Goal: Information Seeking & Learning: Learn about a topic

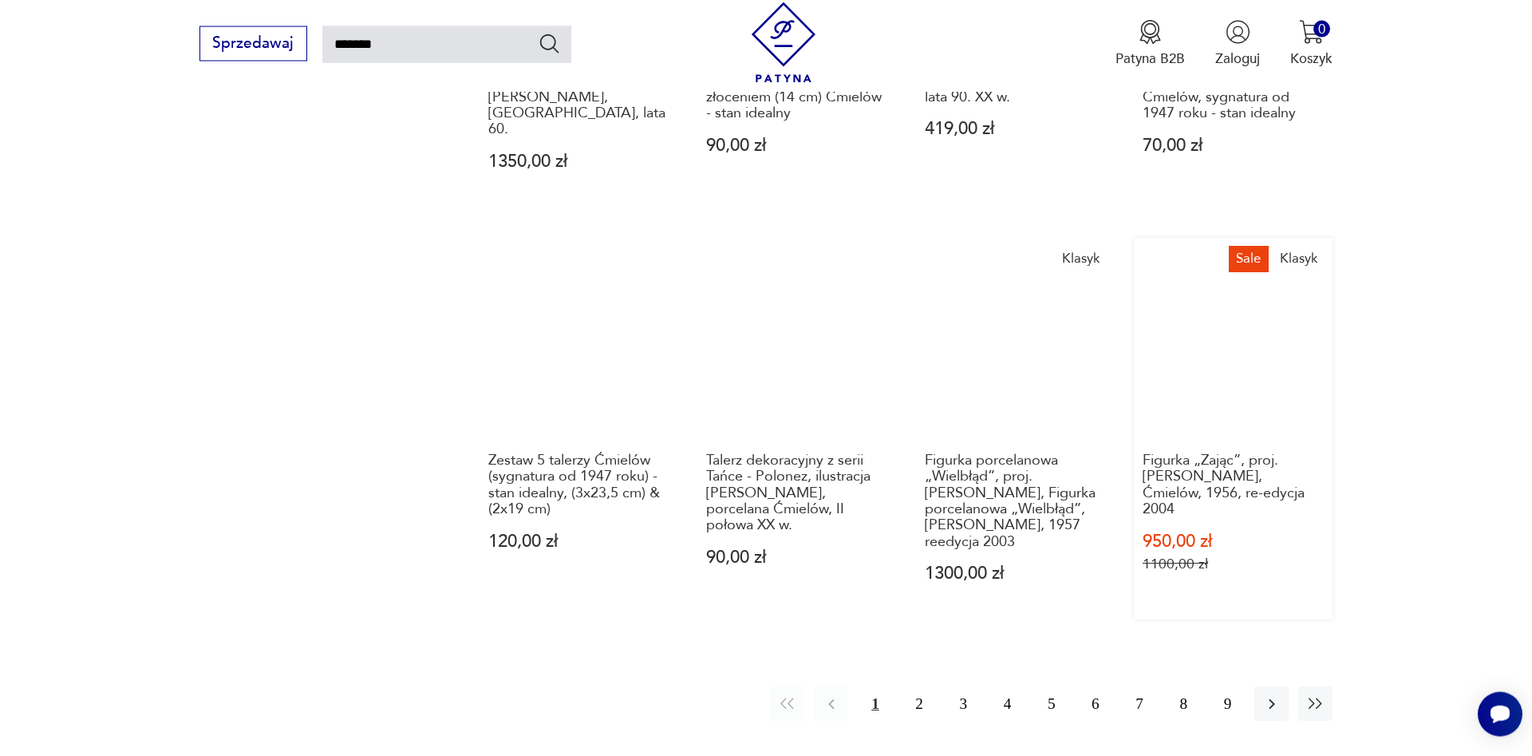
scroll to position [1404, 0]
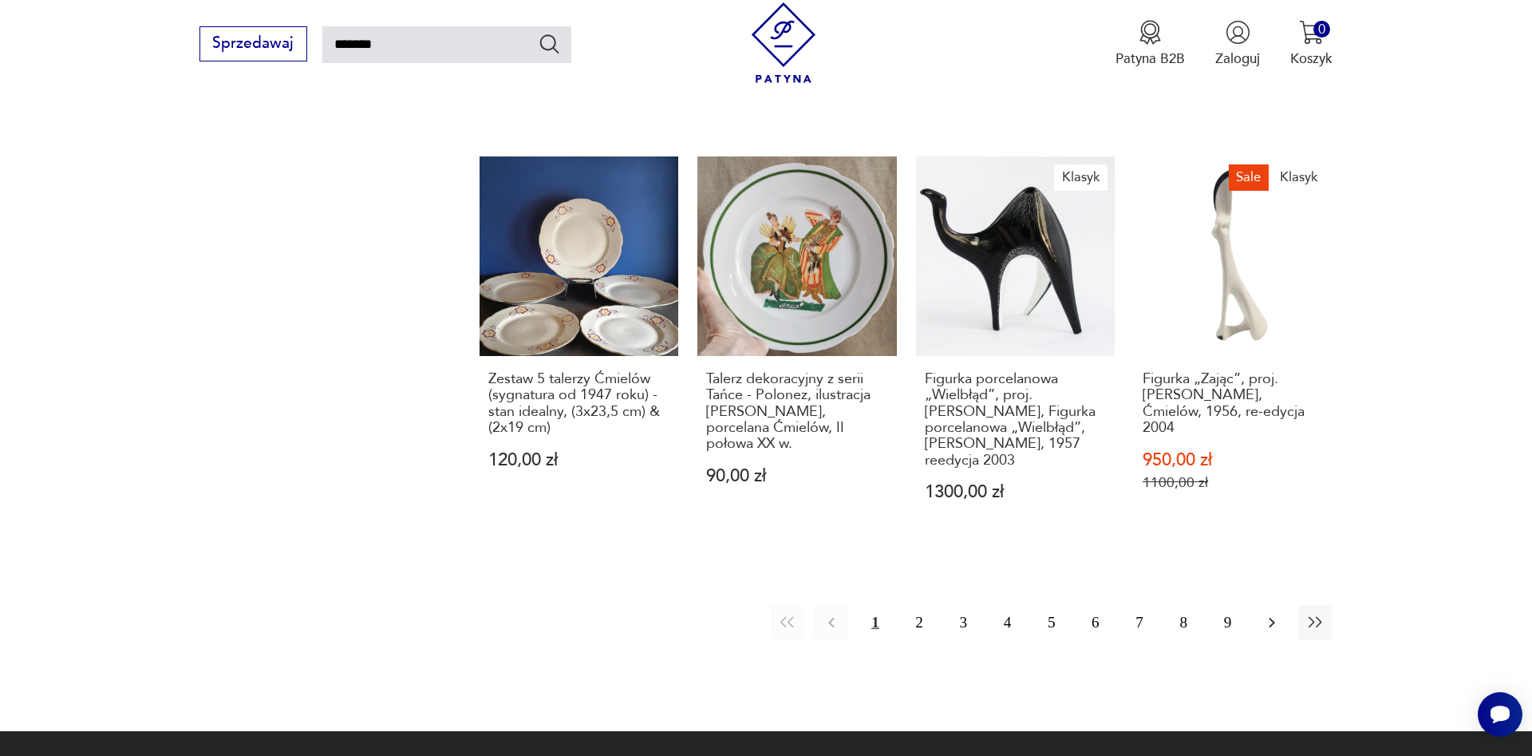
click at [1273, 617] on icon "button" at bounding box center [1272, 622] width 6 height 10
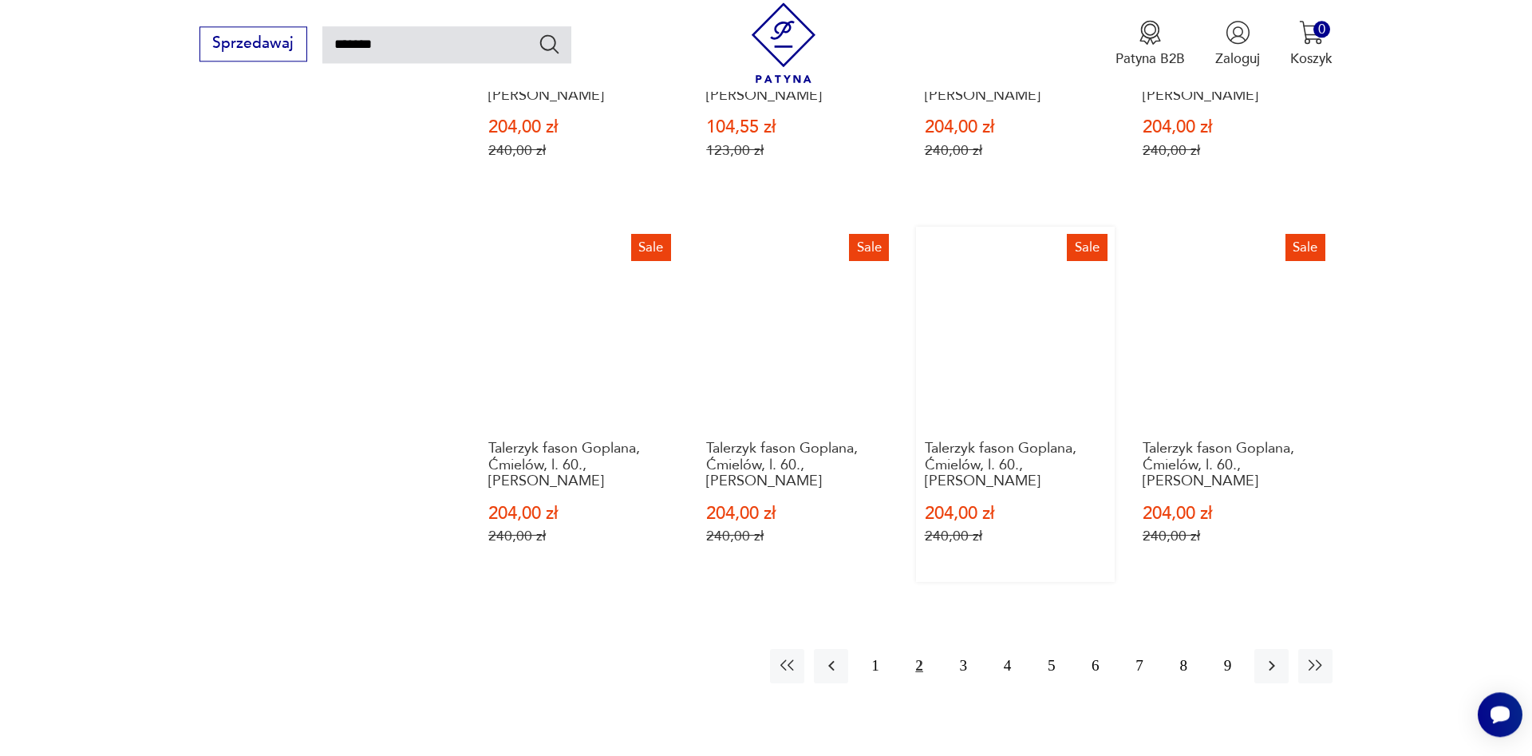
scroll to position [1394, 0]
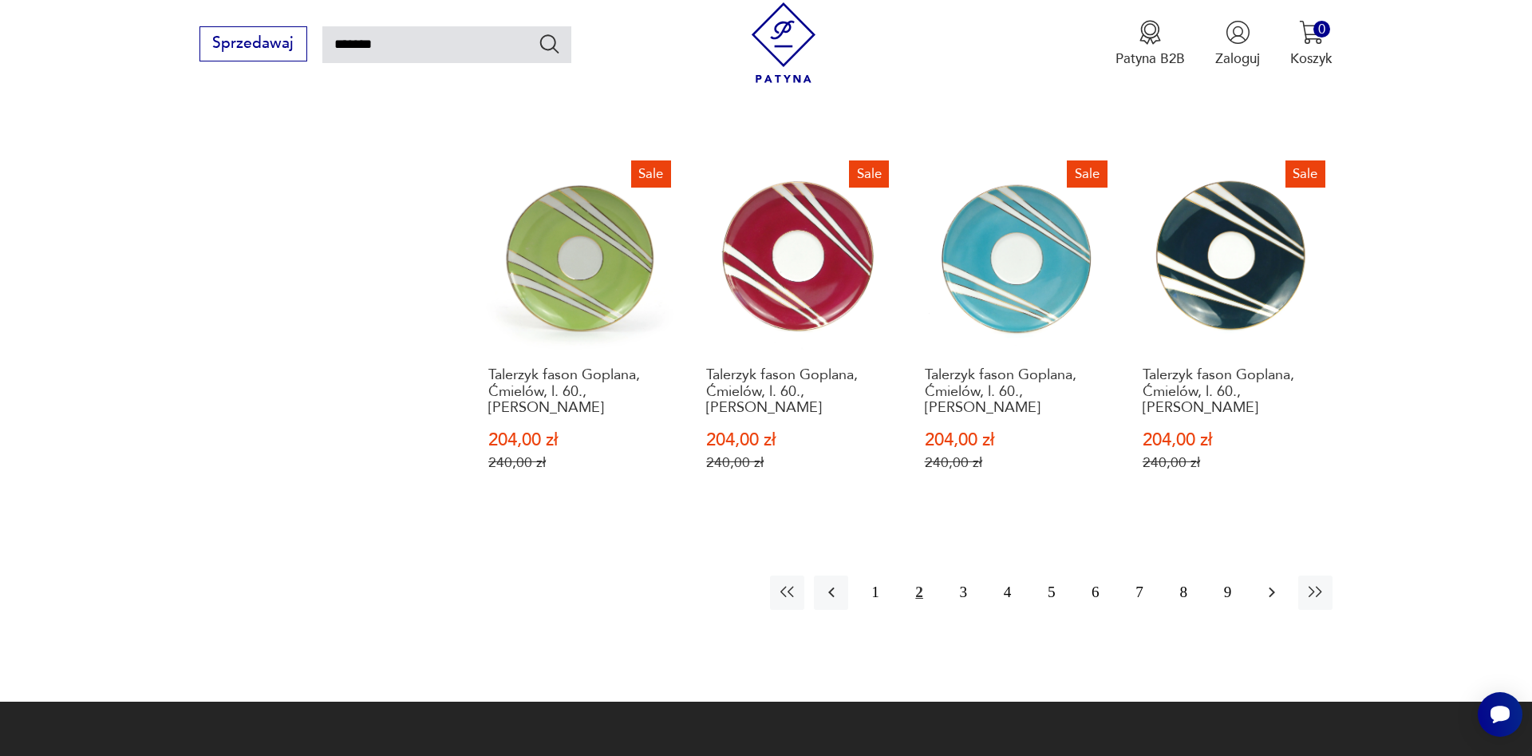
click at [1273, 582] on icon "button" at bounding box center [1271, 591] width 19 height 19
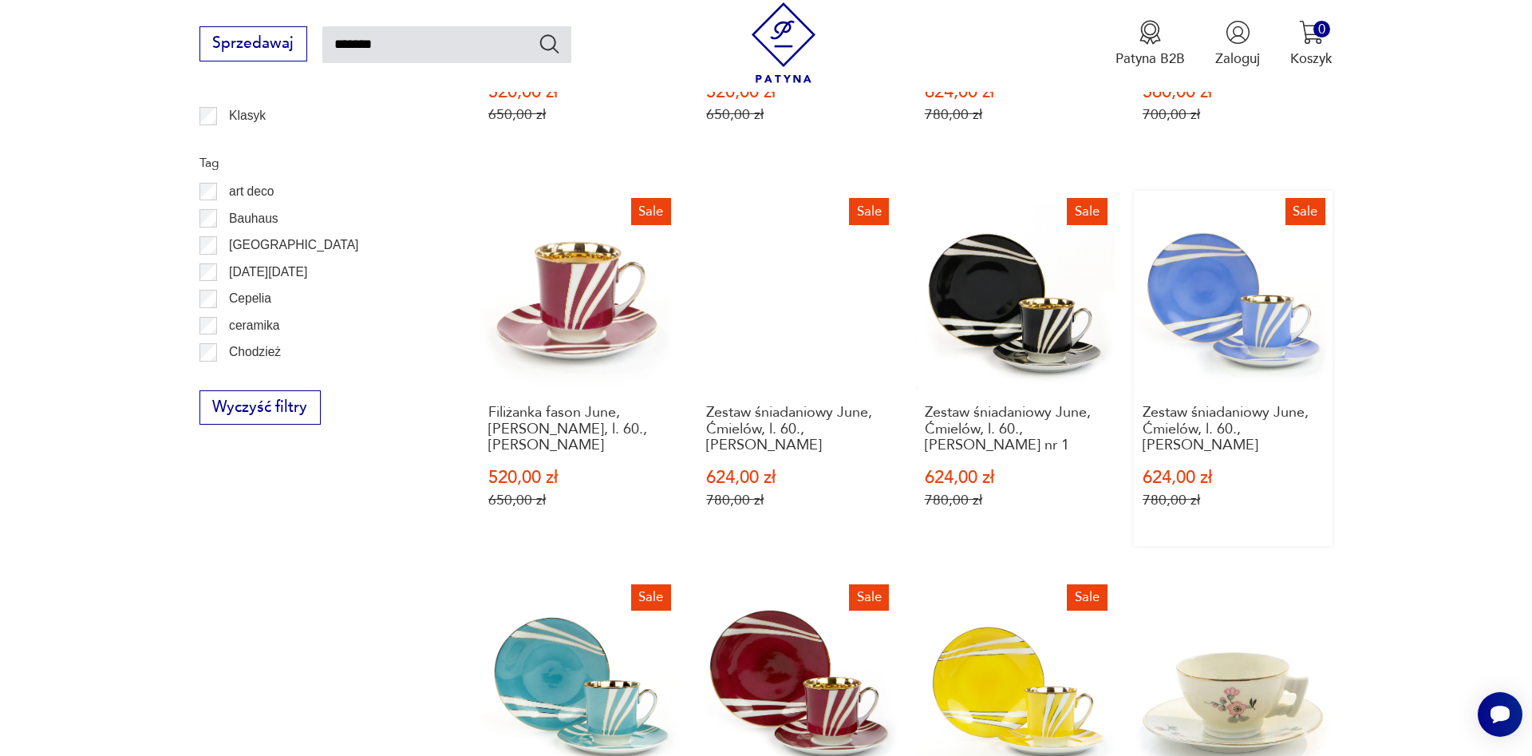
scroll to position [1394, 0]
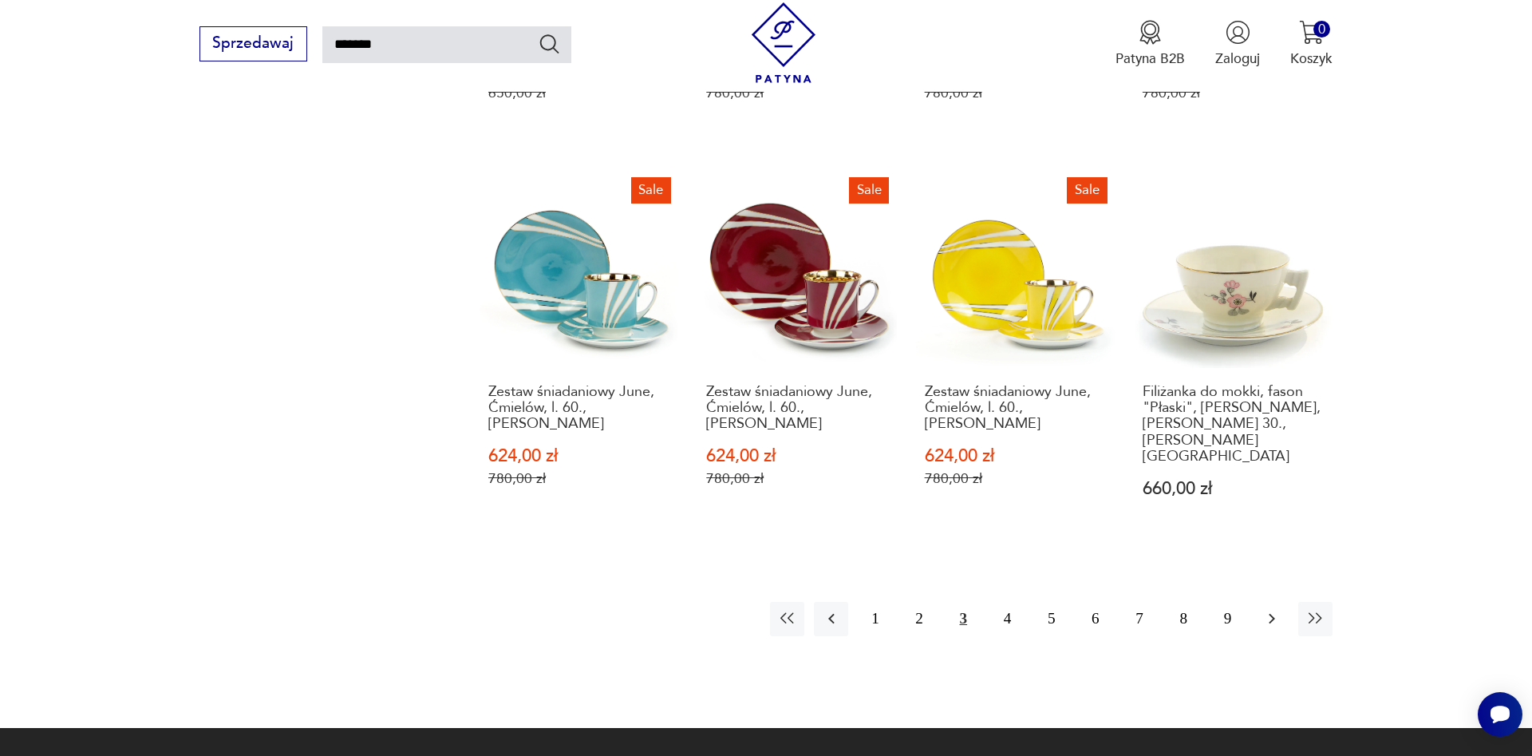
click at [1272, 609] on icon "button" at bounding box center [1271, 618] width 19 height 19
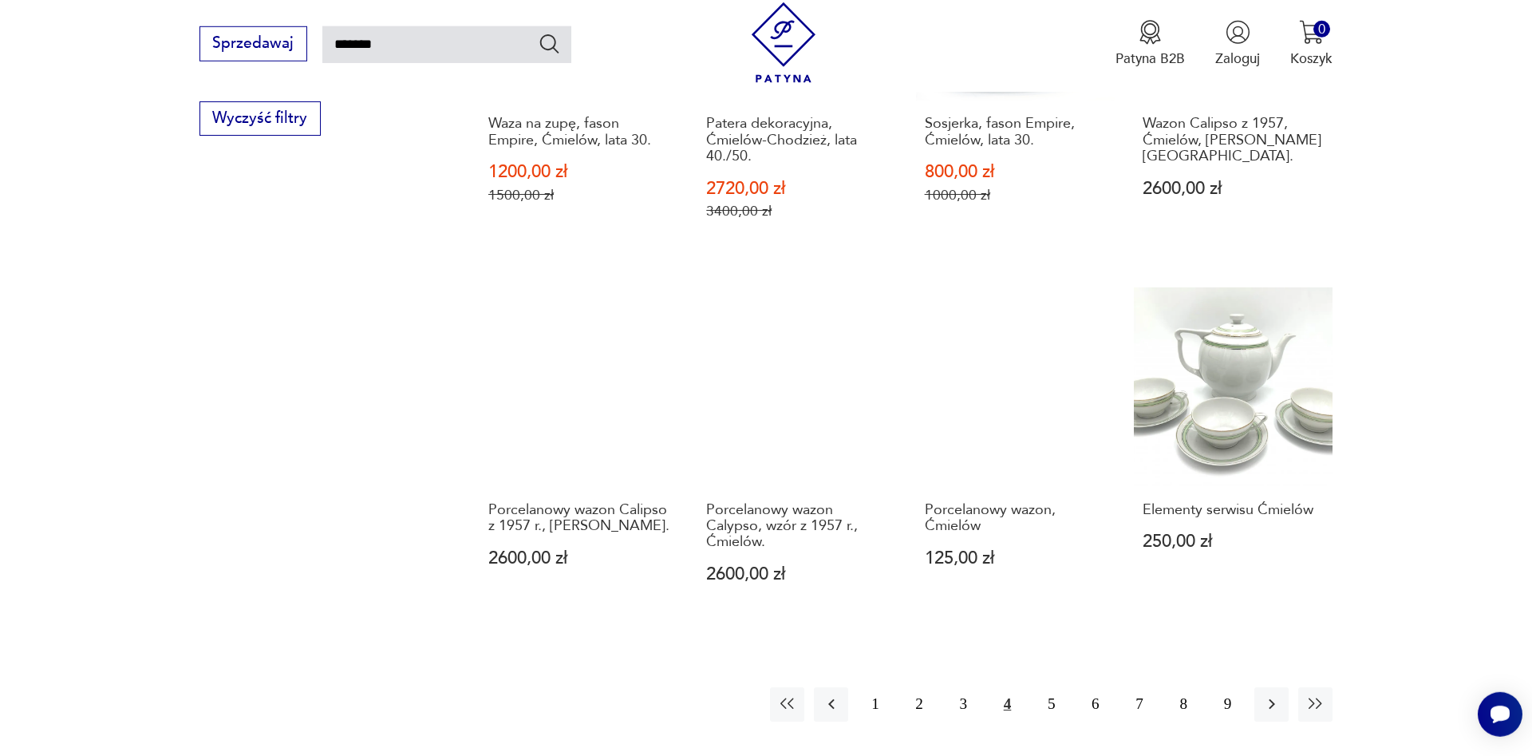
scroll to position [1312, 0]
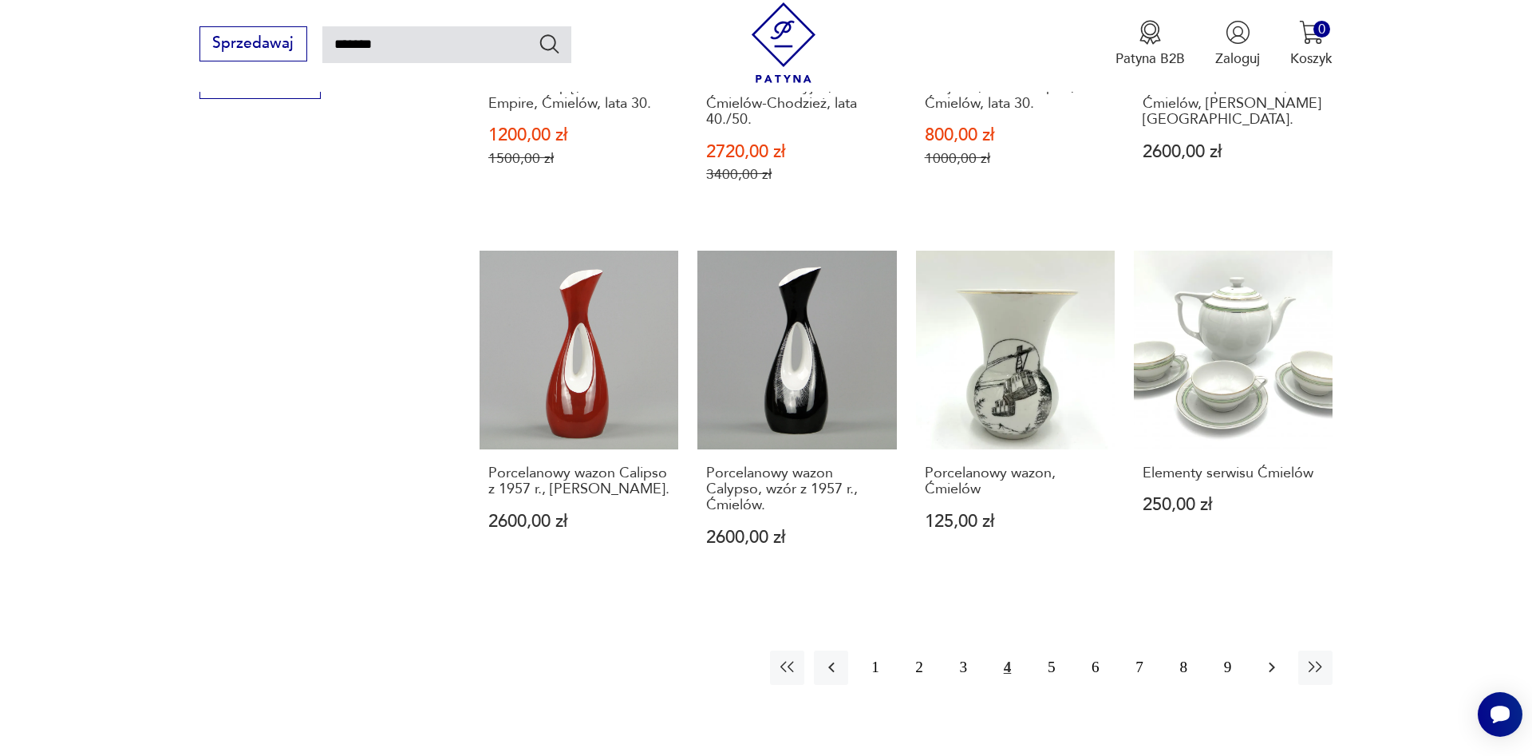
click at [1271, 657] on icon "button" at bounding box center [1271, 666] width 19 height 19
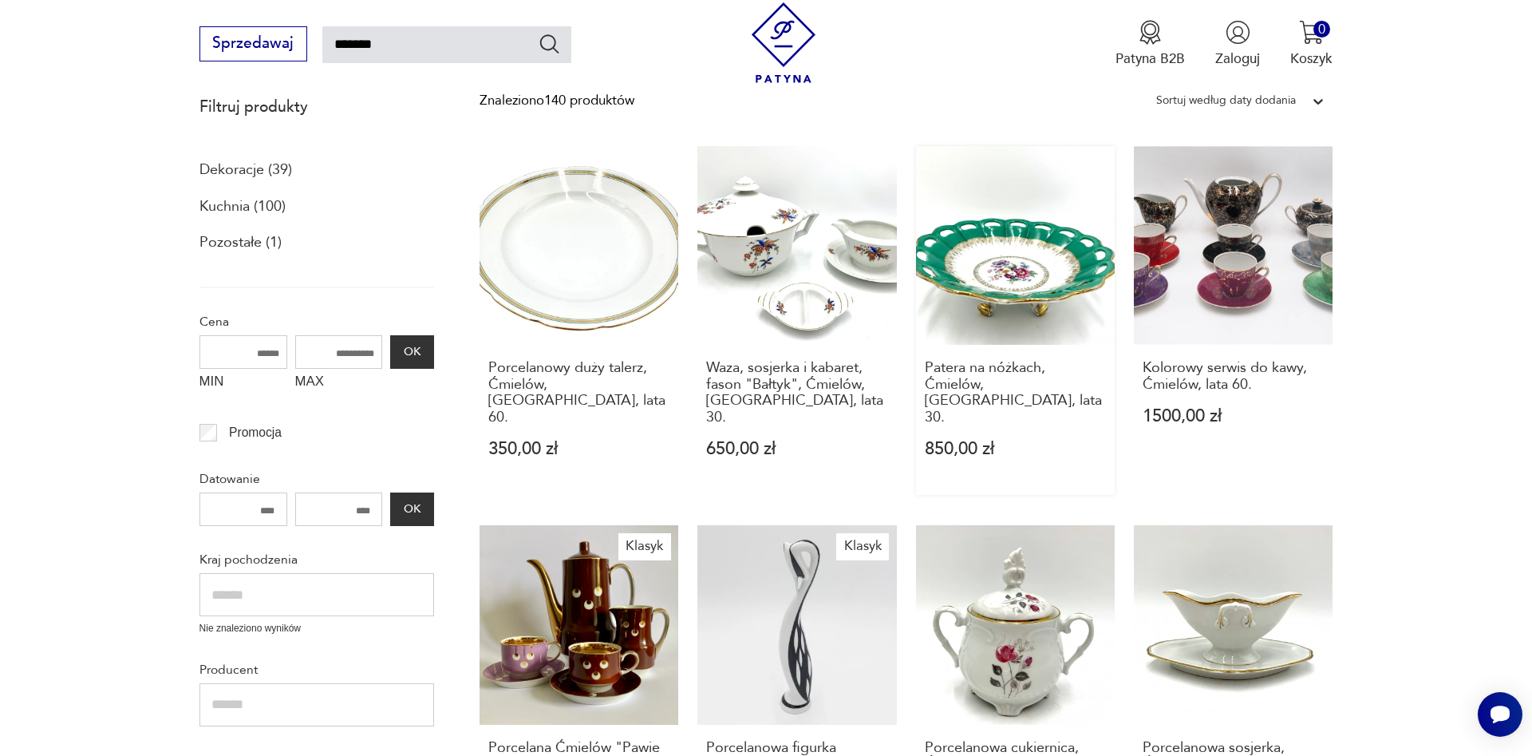
scroll to position [570, 0]
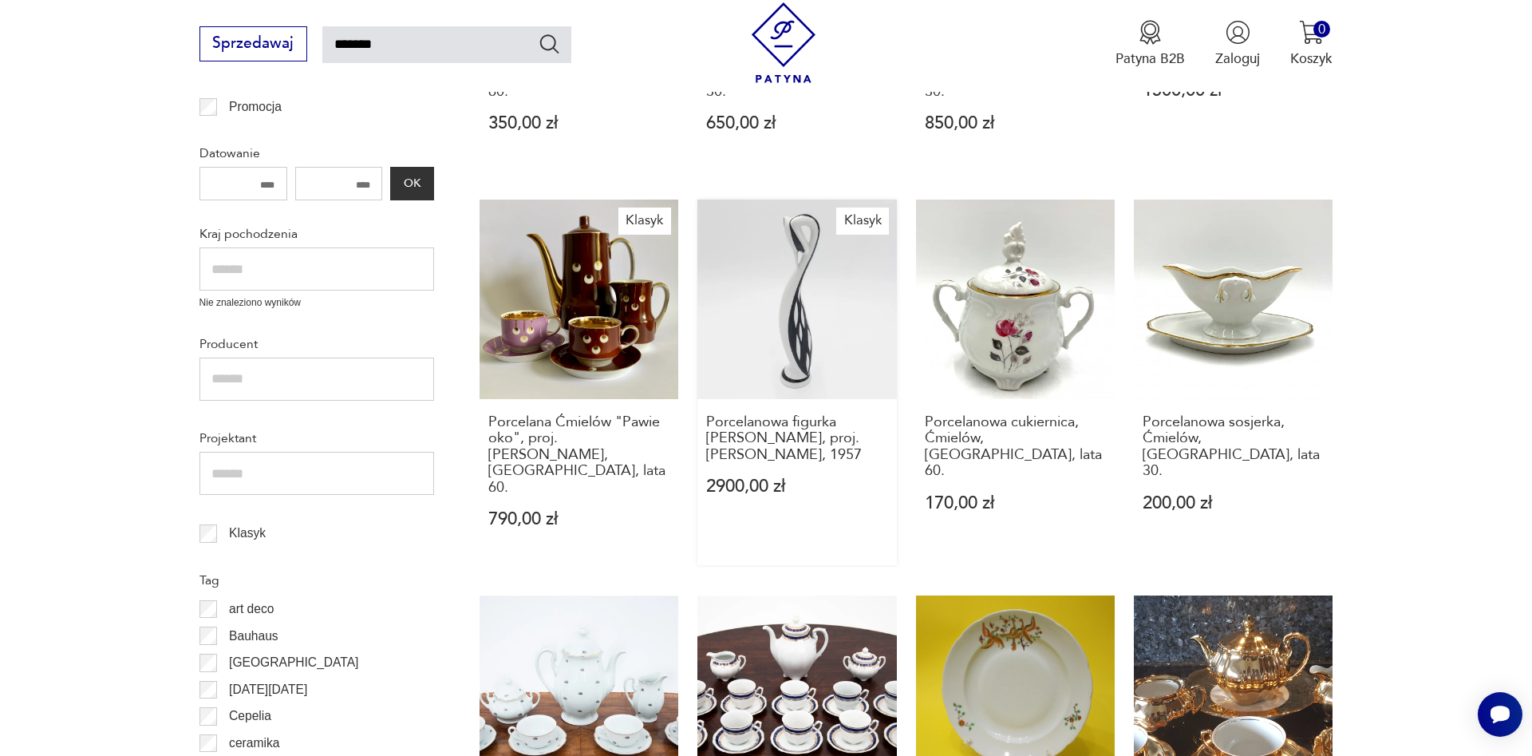
click at [790, 262] on link "Klasyk Porcelanowa figurka [PERSON_NAME], proj. [PERSON_NAME], 1957 2900,00 zł" at bounding box center [796, 381] width 199 height 365
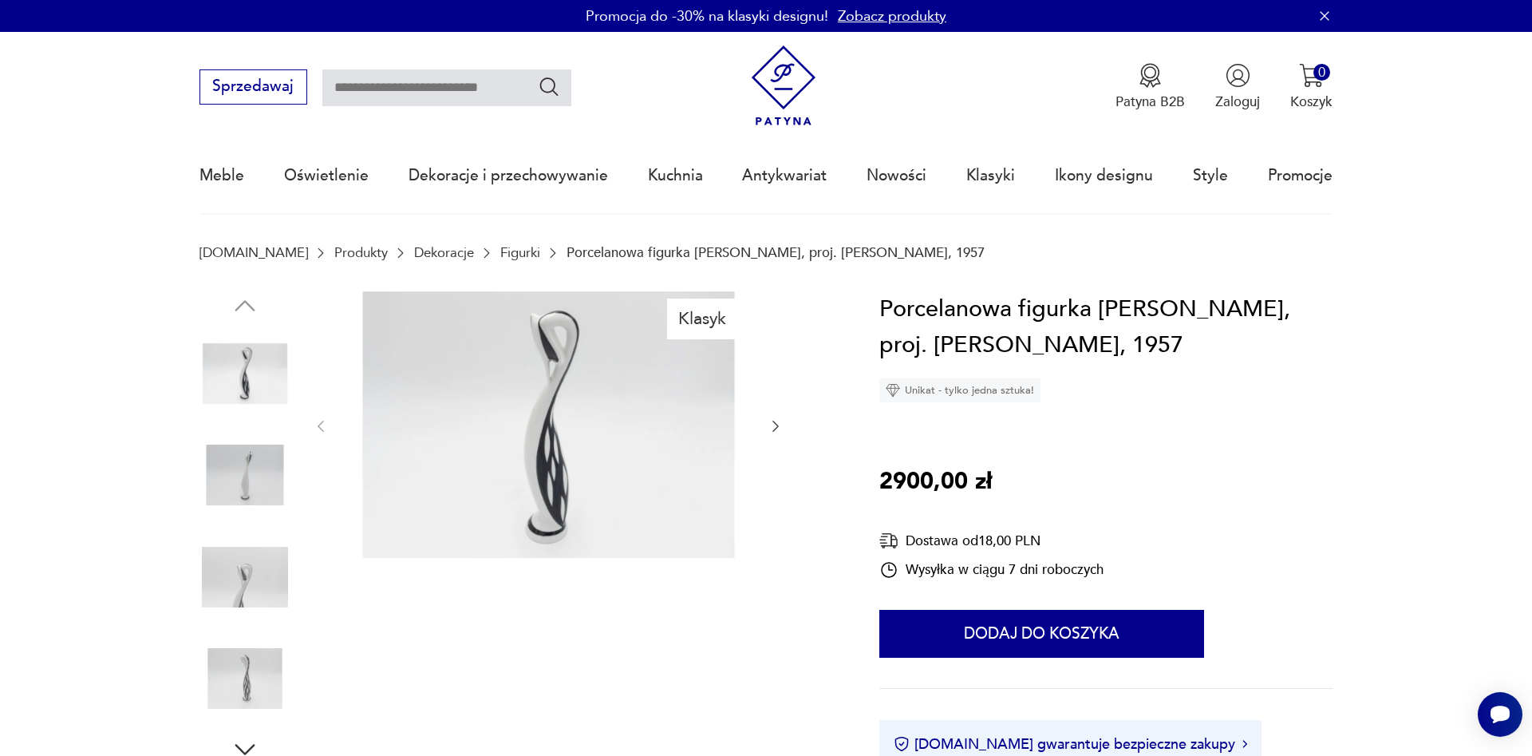
click at [598, 403] on img at bounding box center [549, 424] width 400 height 266
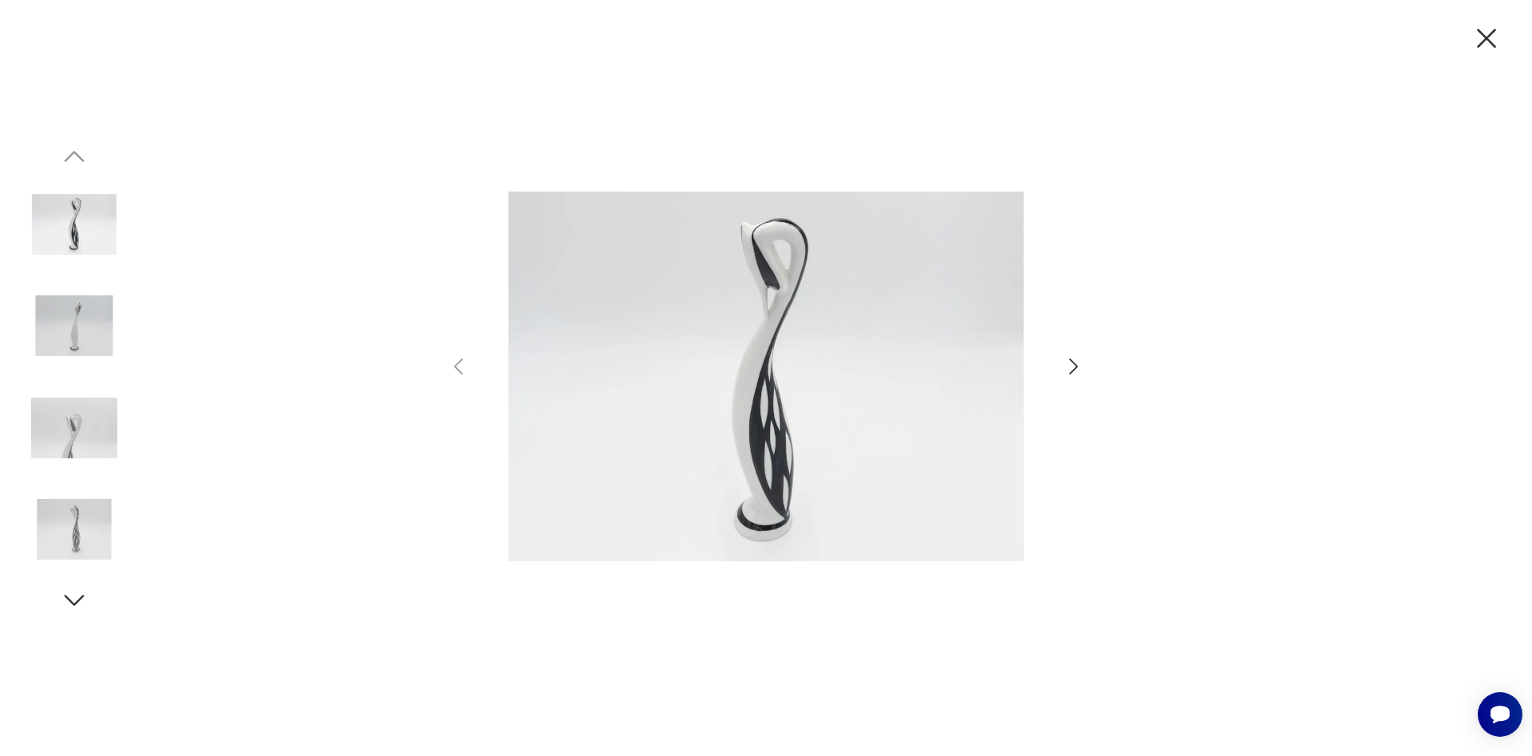
type input "*******"
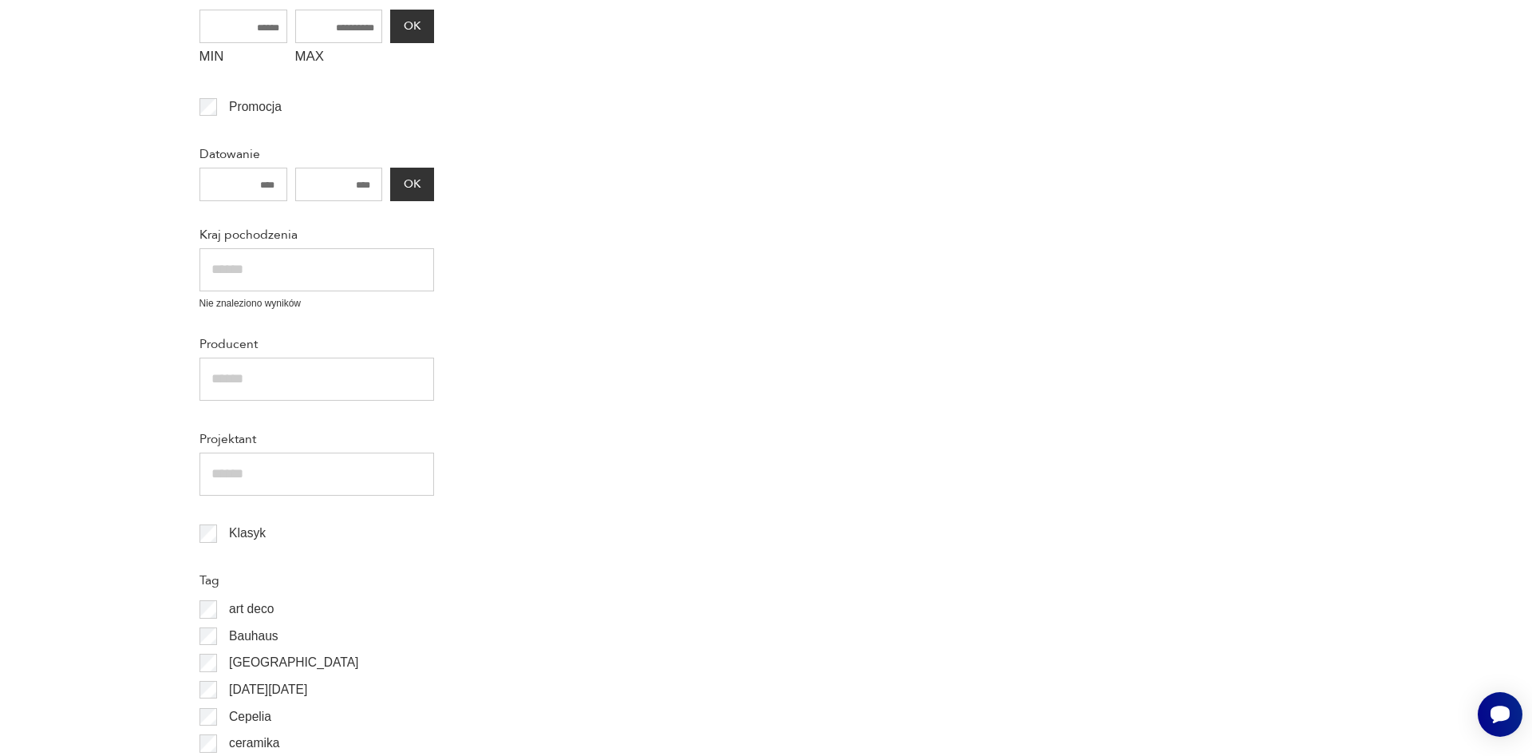
scroll to position [570, 0]
